Goal: Check status: Check status

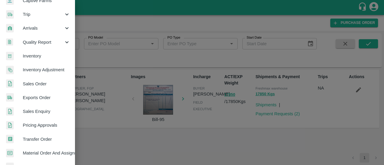
scroll to position [112, 0]
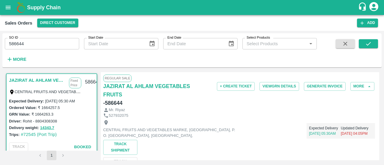
scroll to position [168, 0]
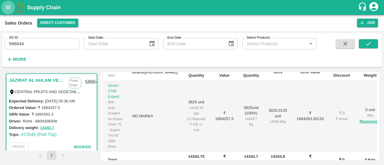
click at [6, 2] on button "open drawer" at bounding box center [8, 8] width 14 height 14
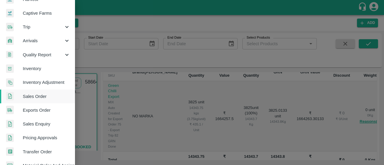
scroll to position [58, 0]
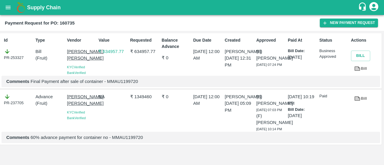
click at [141, 100] on p "₹ 1349460" at bounding box center [144, 97] width 29 height 7
copy p "1349460"
click at [141, 100] on p "₹ 1349460" at bounding box center [144, 97] width 29 height 7
click at [136, 53] on p "₹ 634957.77" at bounding box center [144, 51] width 29 height 7
copy p "634957.77"
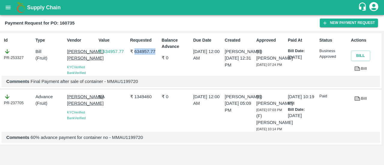
click at [136, 53] on p "₹ 634957.77" at bounding box center [144, 51] width 29 height 7
